Goal: Find specific page/section: Find specific page/section

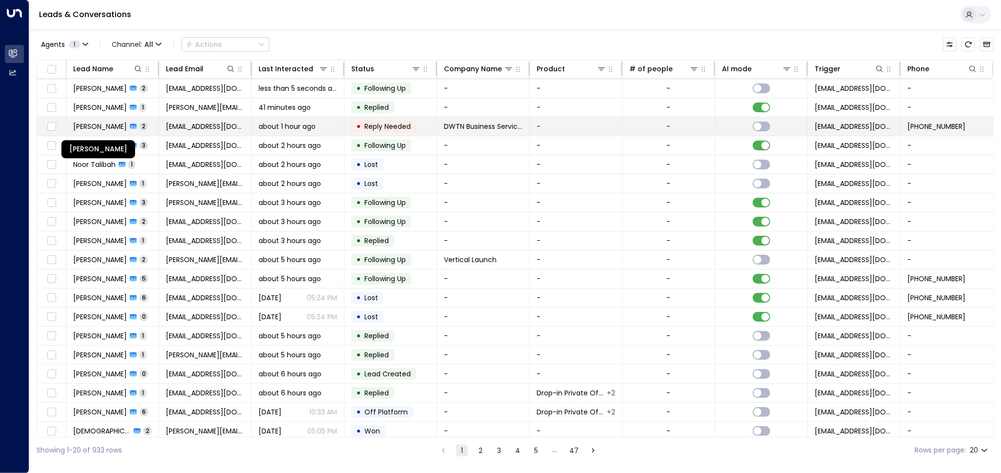
click at [101, 124] on span "[PERSON_NAME]" at bounding box center [100, 127] width 54 height 10
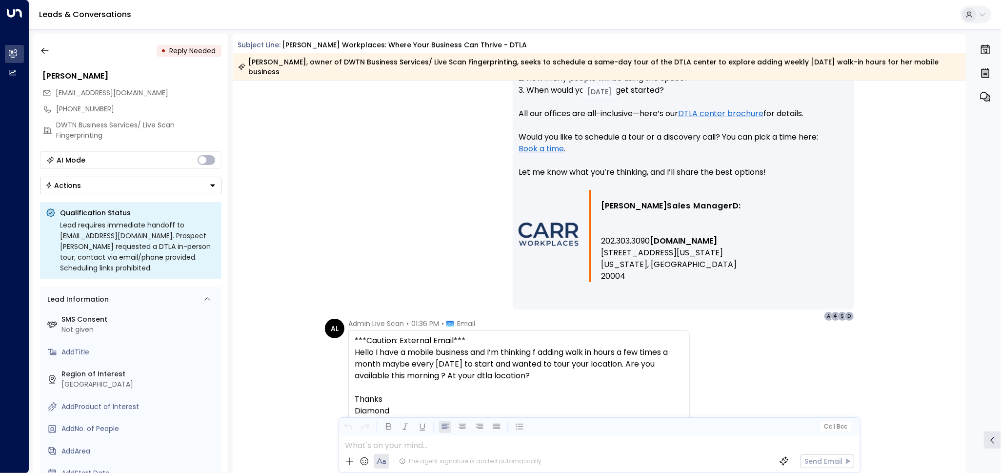
scroll to position [668, 0]
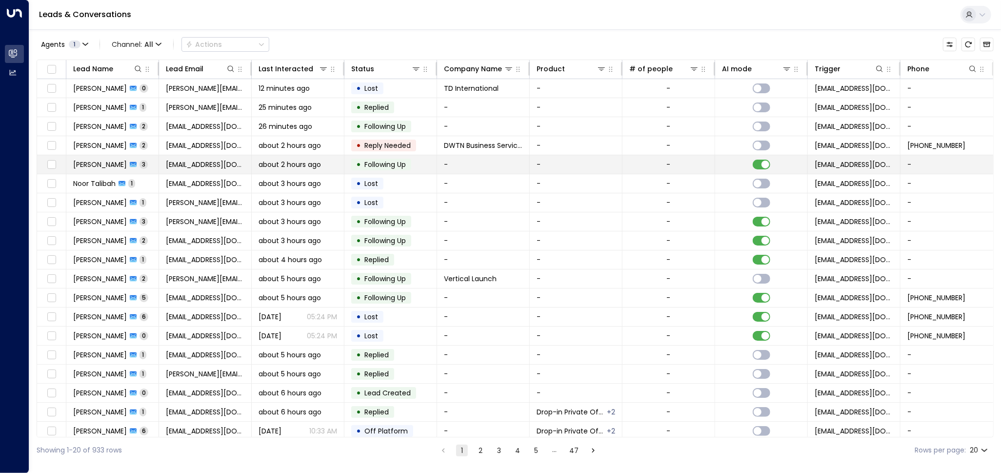
scroll to position [26, 0]
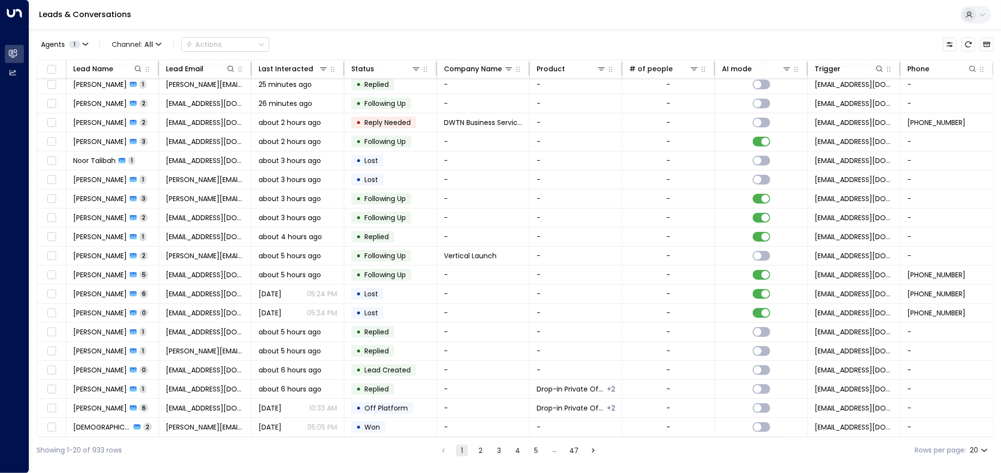
click at [482, 448] on button "2" at bounding box center [481, 451] width 12 height 12
